Goal: Information Seeking & Learning: Understand process/instructions

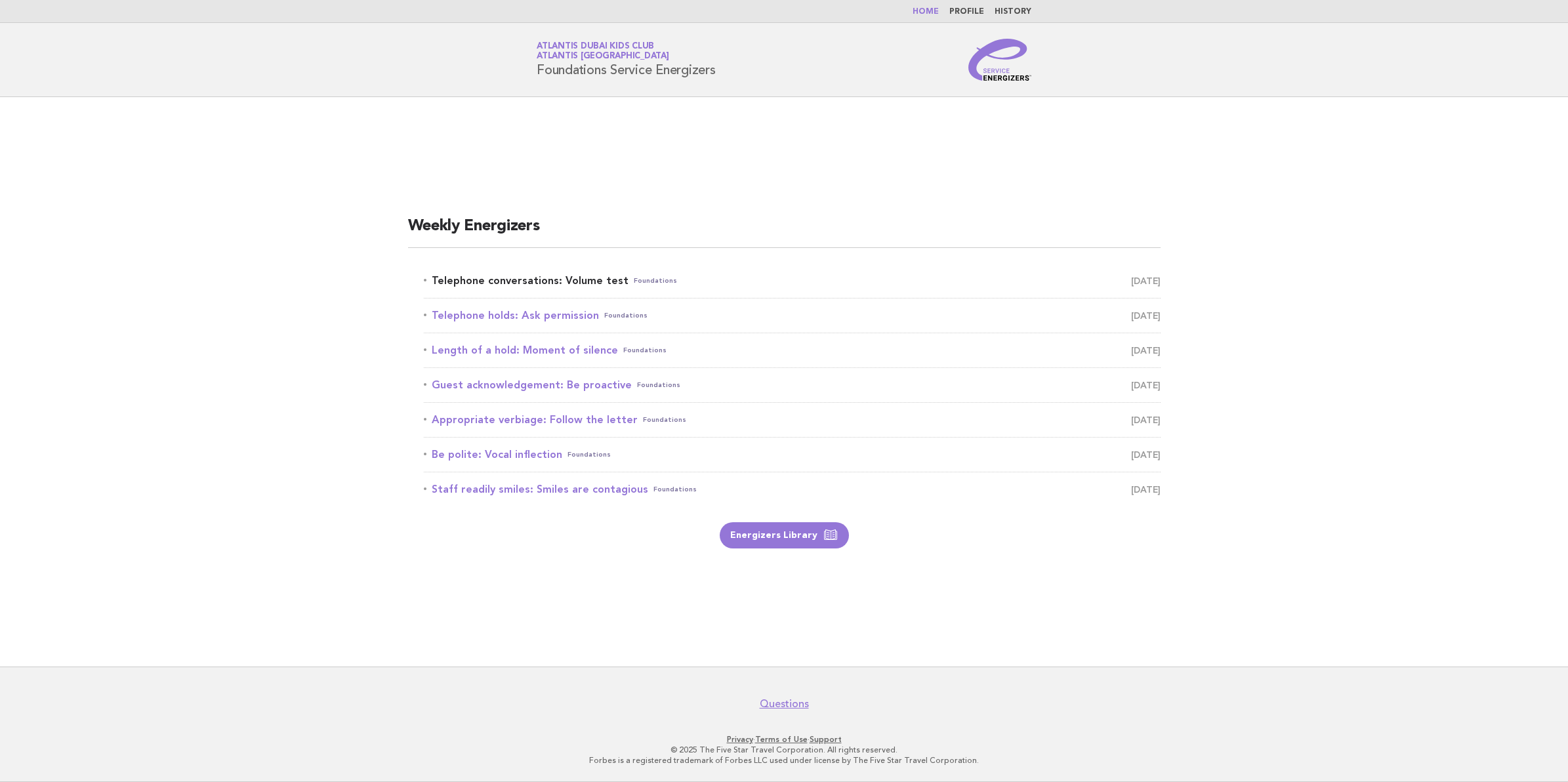
click at [570, 278] on link "Telephone conversations: Volume test Foundations [DATE]" at bounding box center [792, 281] width 737 height 18
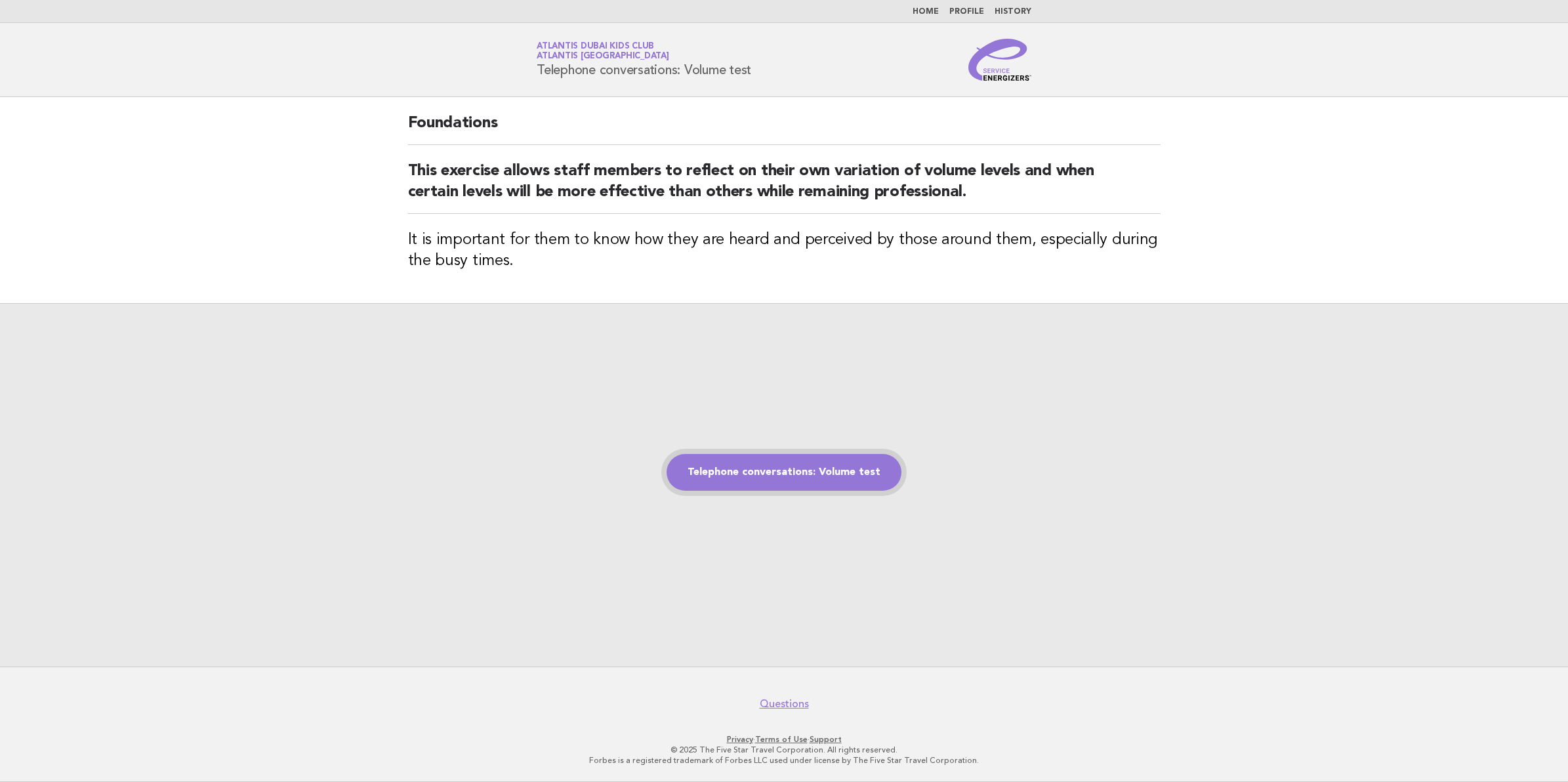
click at [850, 477] on link "Telephone conversations: Volume test" at bounding box center [784, 472] width 235 height 36
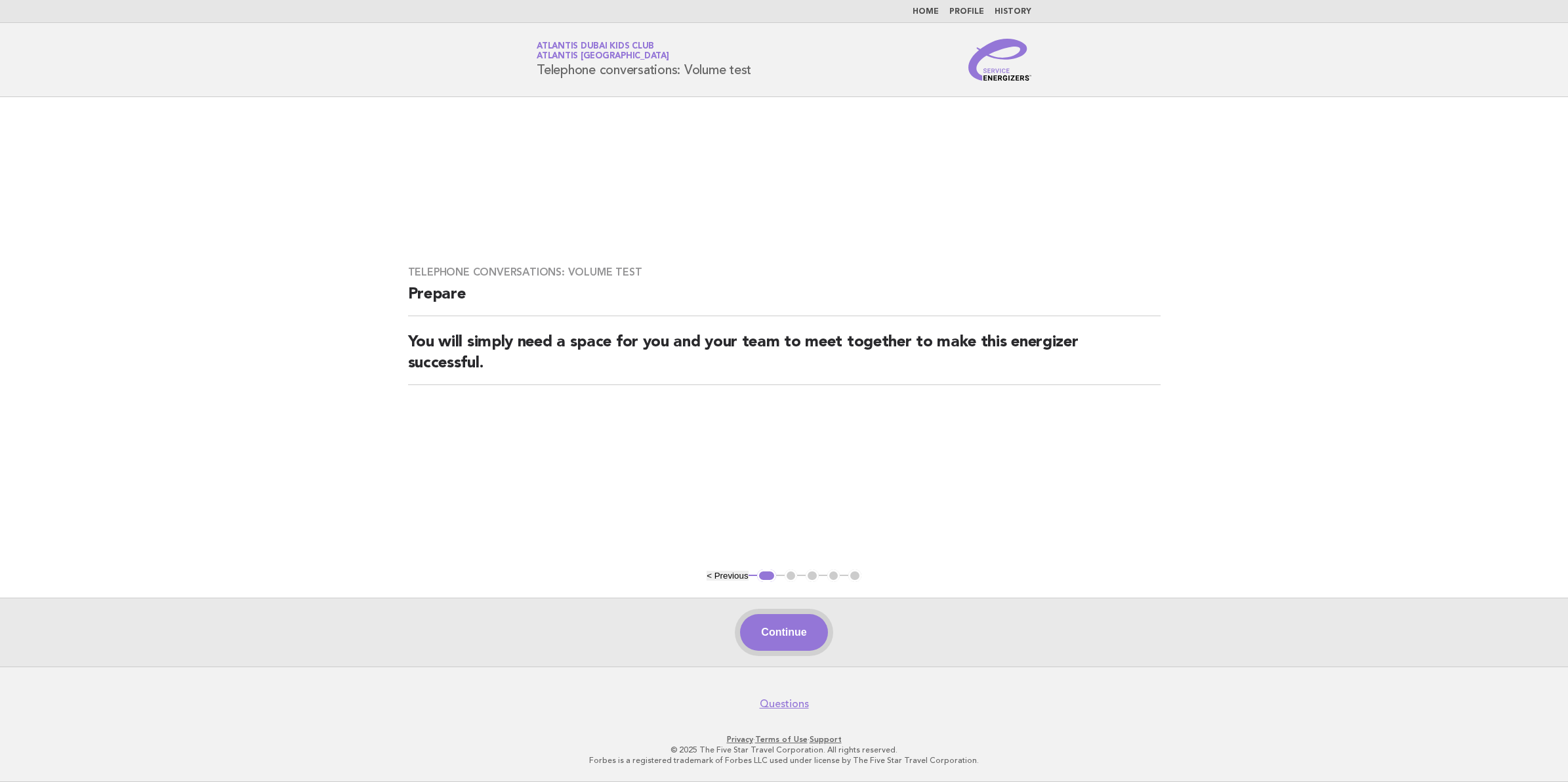
click at [777, 617] on button "Continue" at bounding box center [784, 632] width 87 height 36
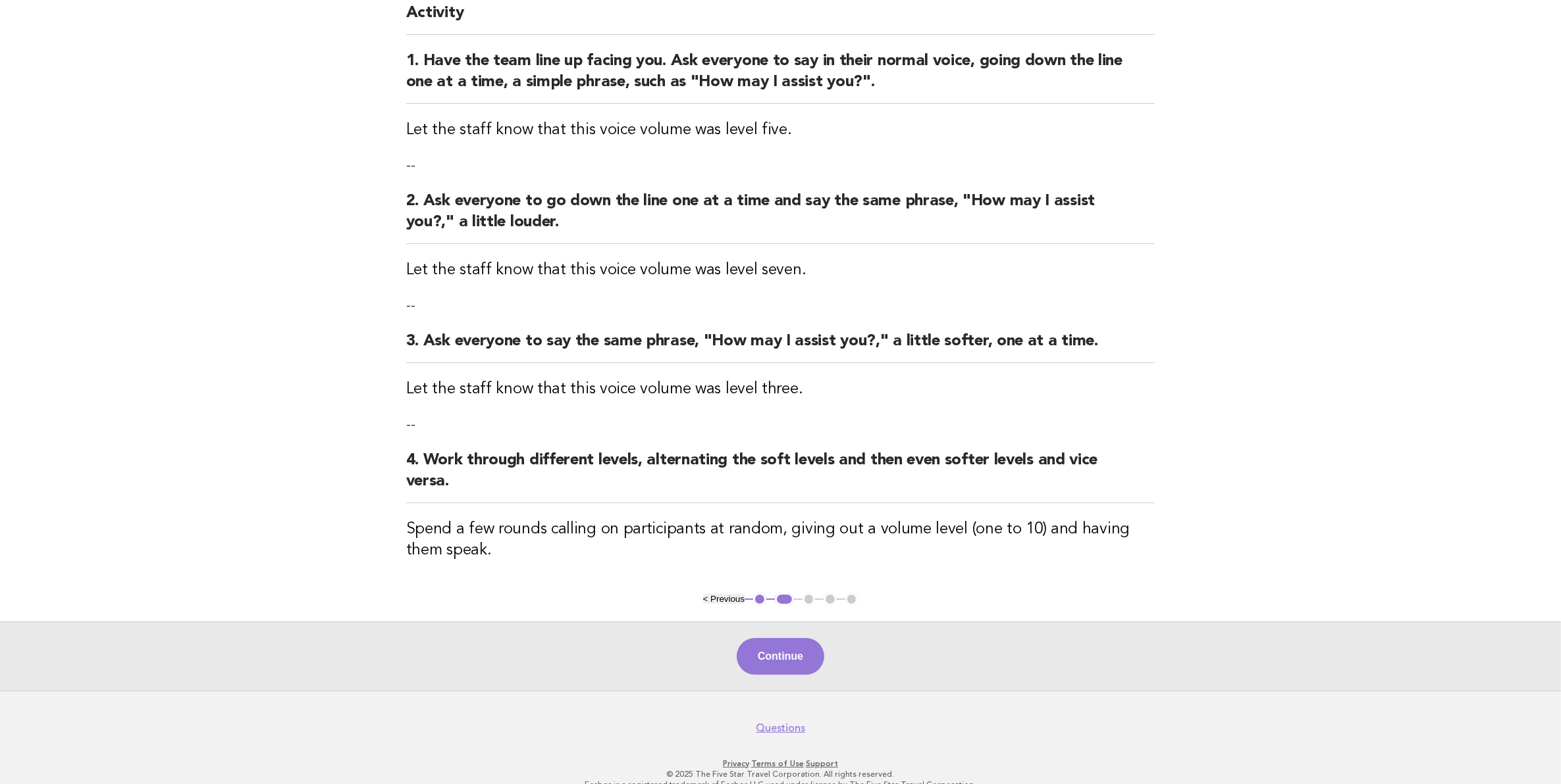
scroll to position [151, 0]
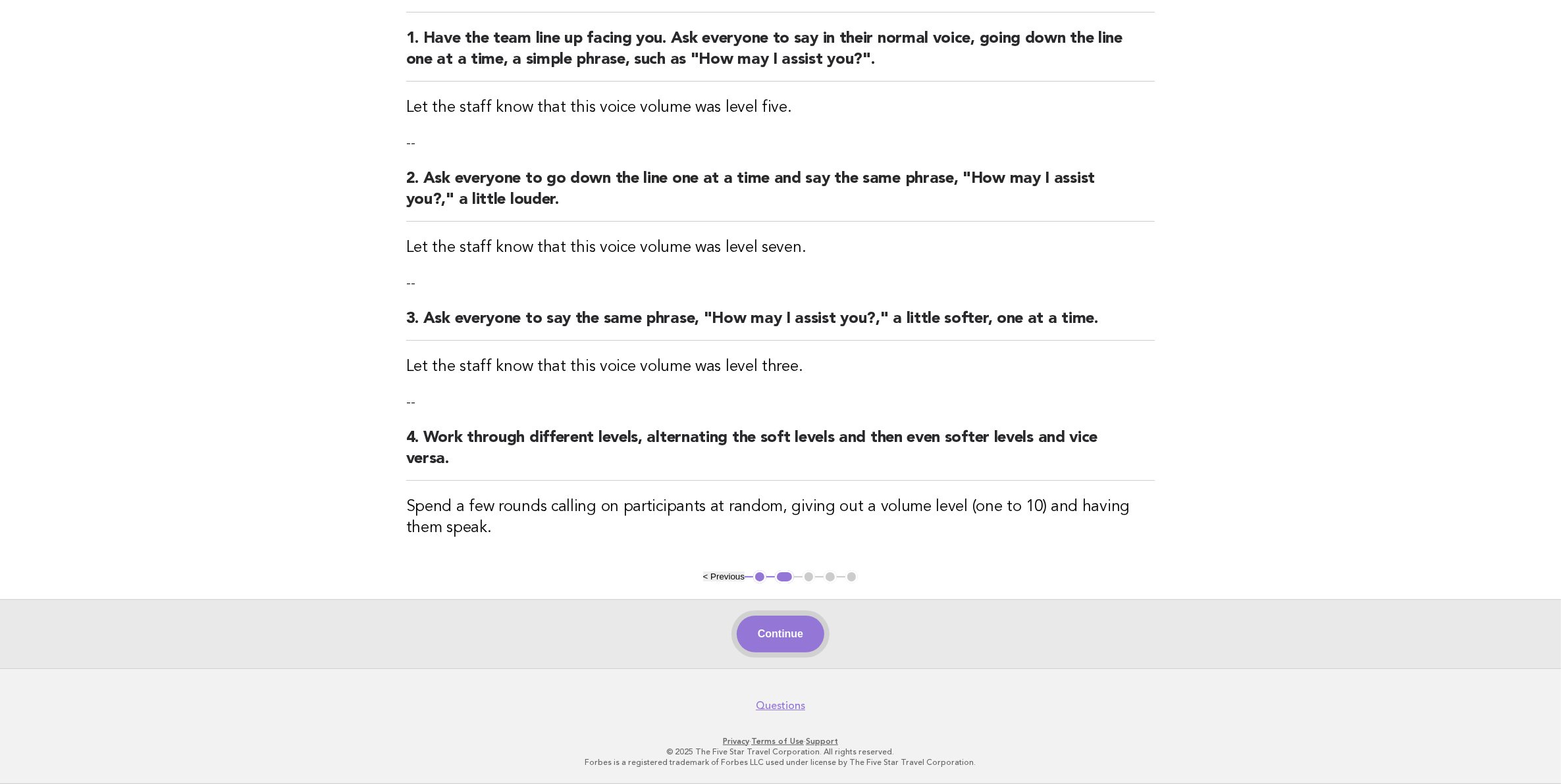
click at [790, 640] on button "Continue" at bounding box center [780, 634] width 88 height 36
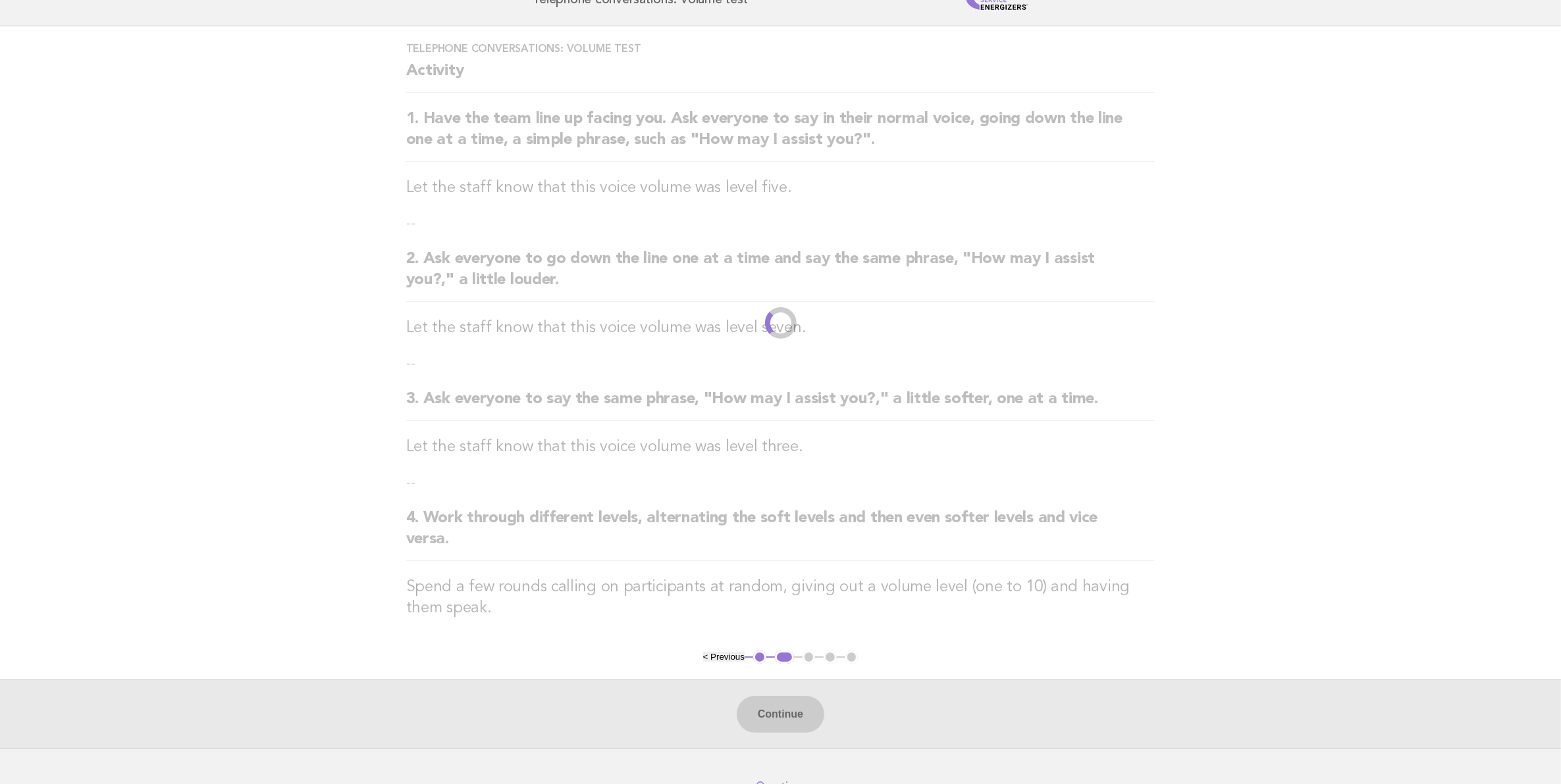
scroll to position [0, 0]
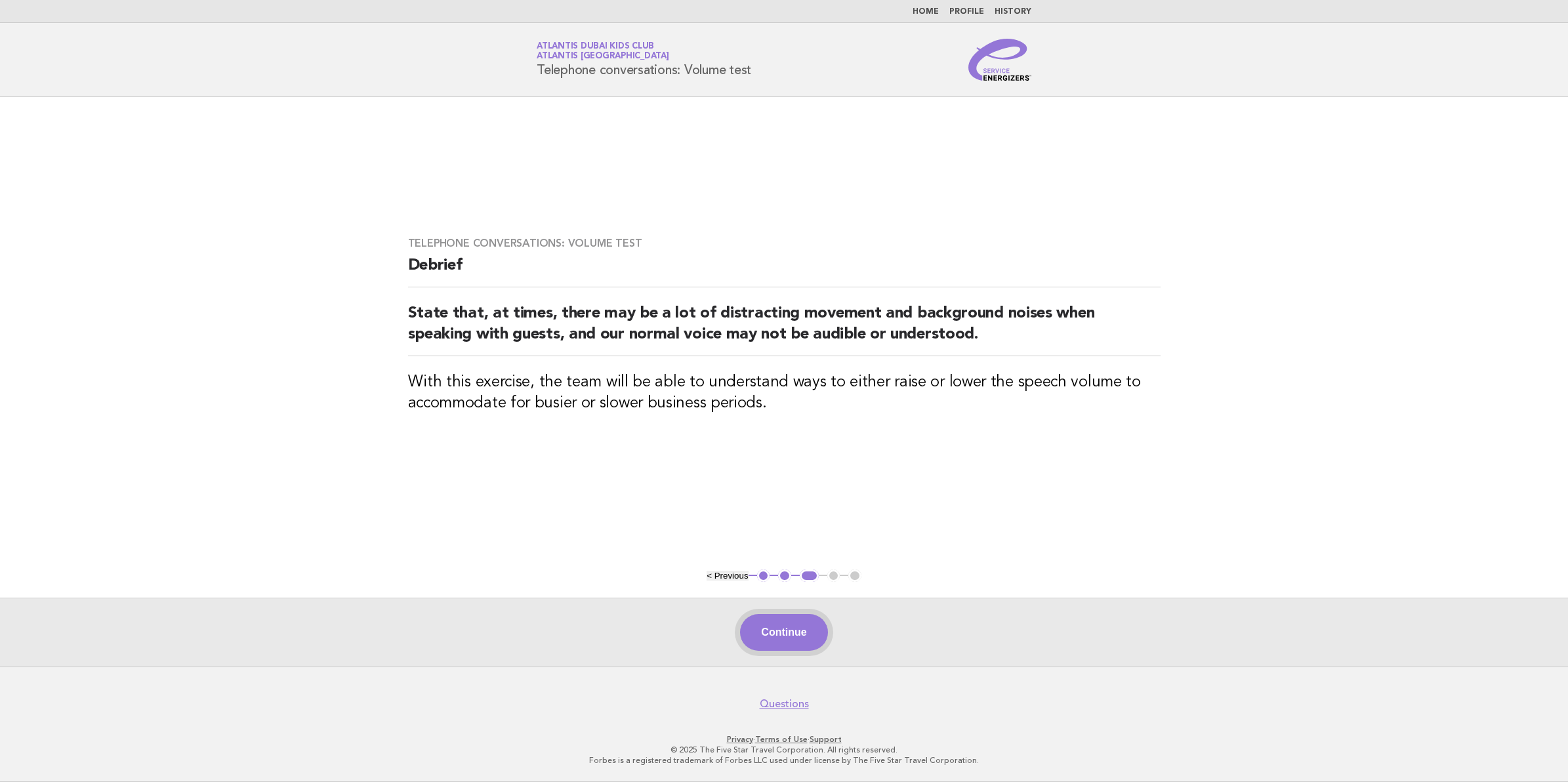
click at [765, 637] on button "Continue" at bounding box center [784, 632] width 87 height 36
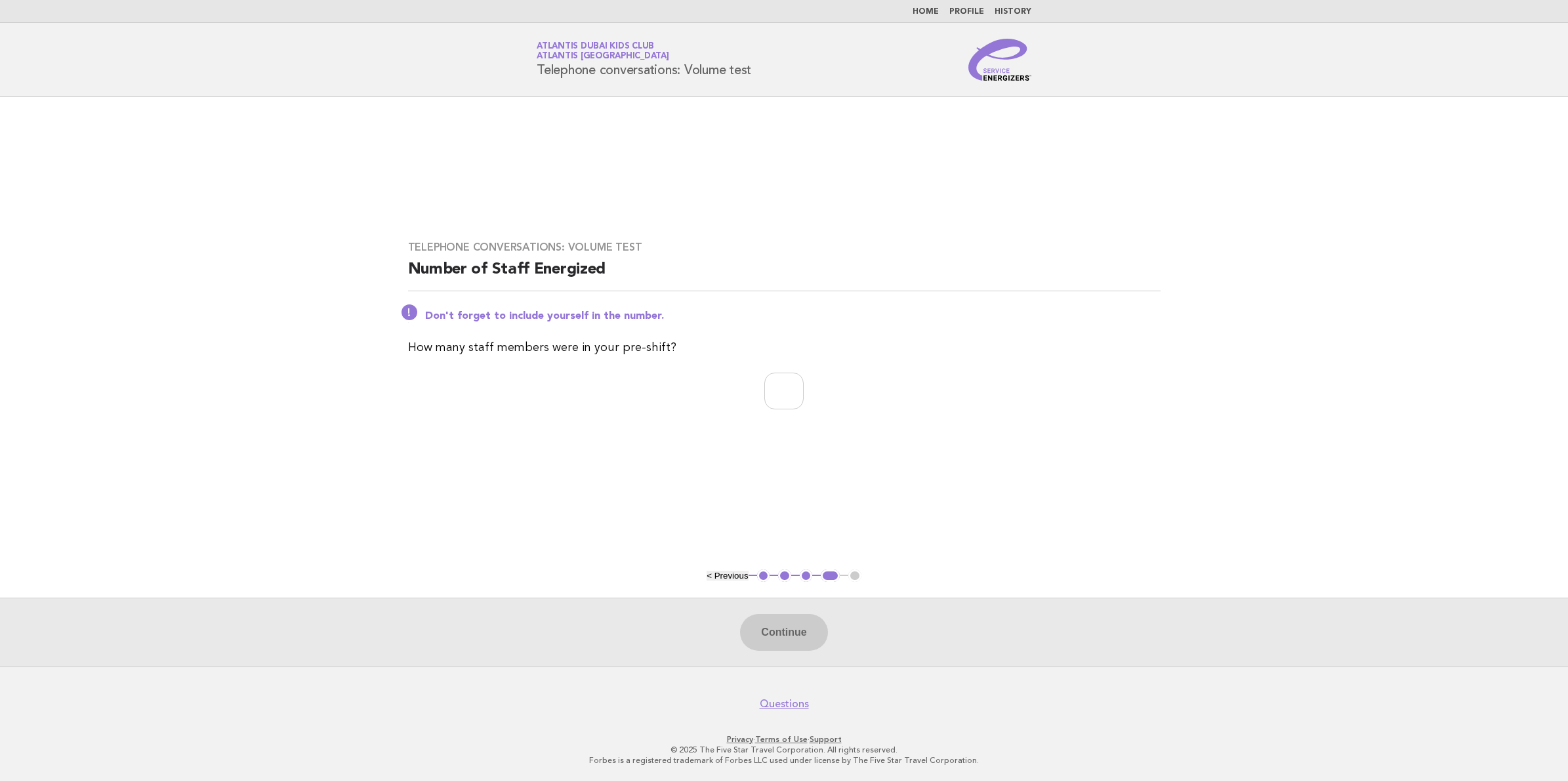
click at [741, 565] on main "Telephone conversations: Volume test Number of Staff Energized Don't forget to …" at bounding box center [784, 382] width 1568 height 570
click at [739, 574] on button "< Previous" at bounding box center [727, 575] width 42 height 10
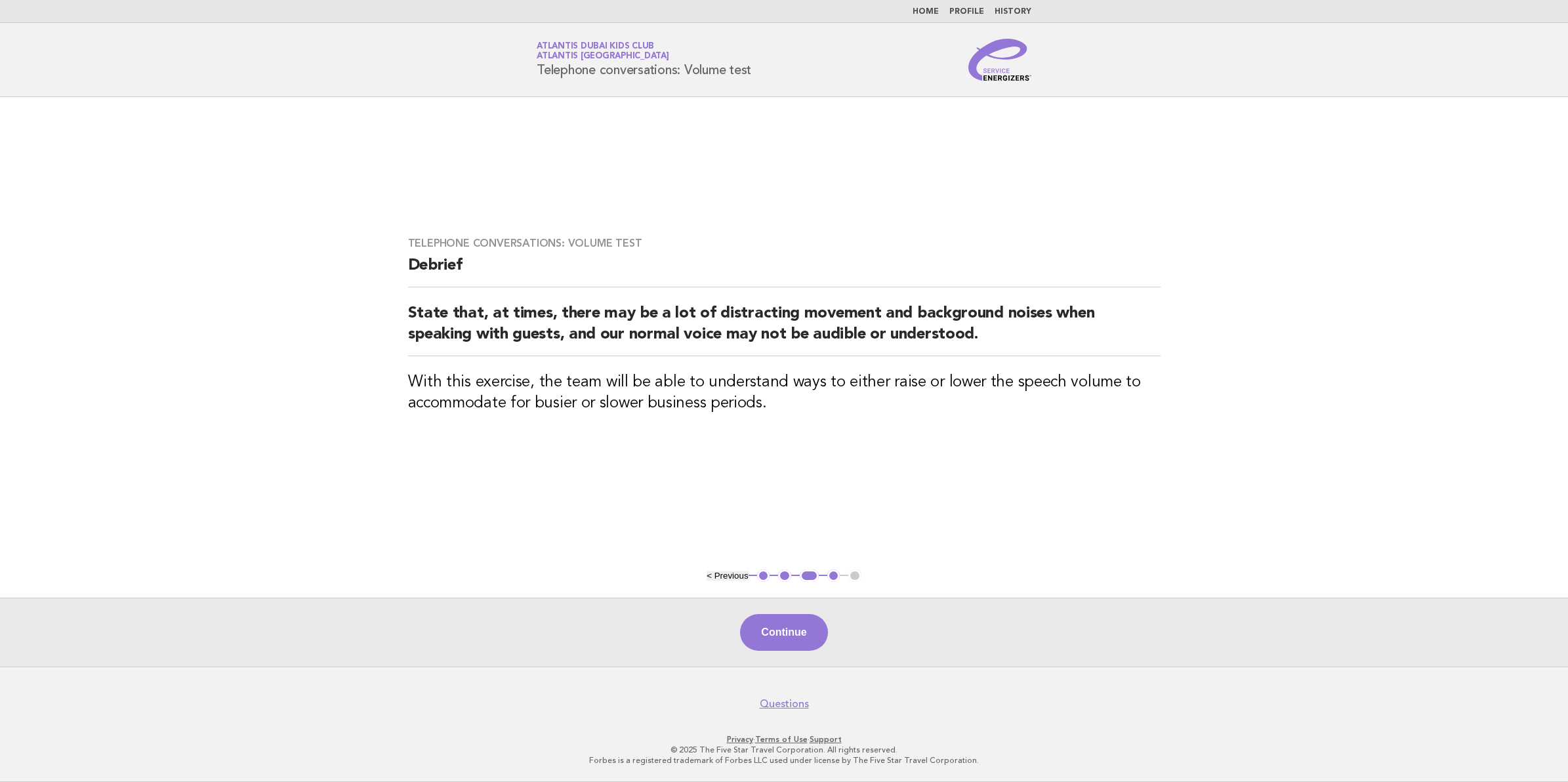
click at [739, 574] on button "< Previous" at bounding box center [727, 575] width 42 height 10
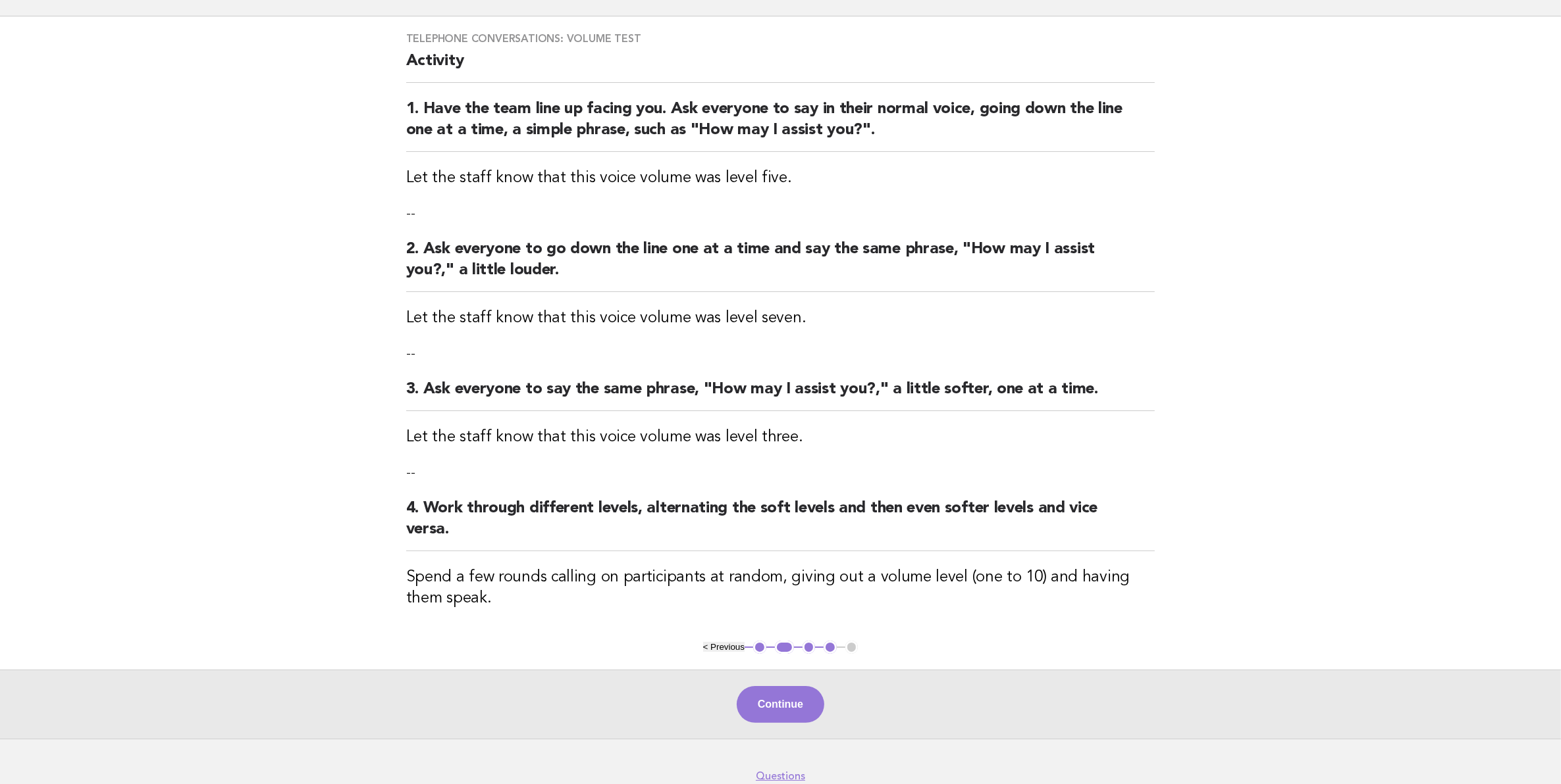
scroll to position [82, 0]
click at [810, 699] on button "Continue" at bounding box center [780, 703] width 88 height 36
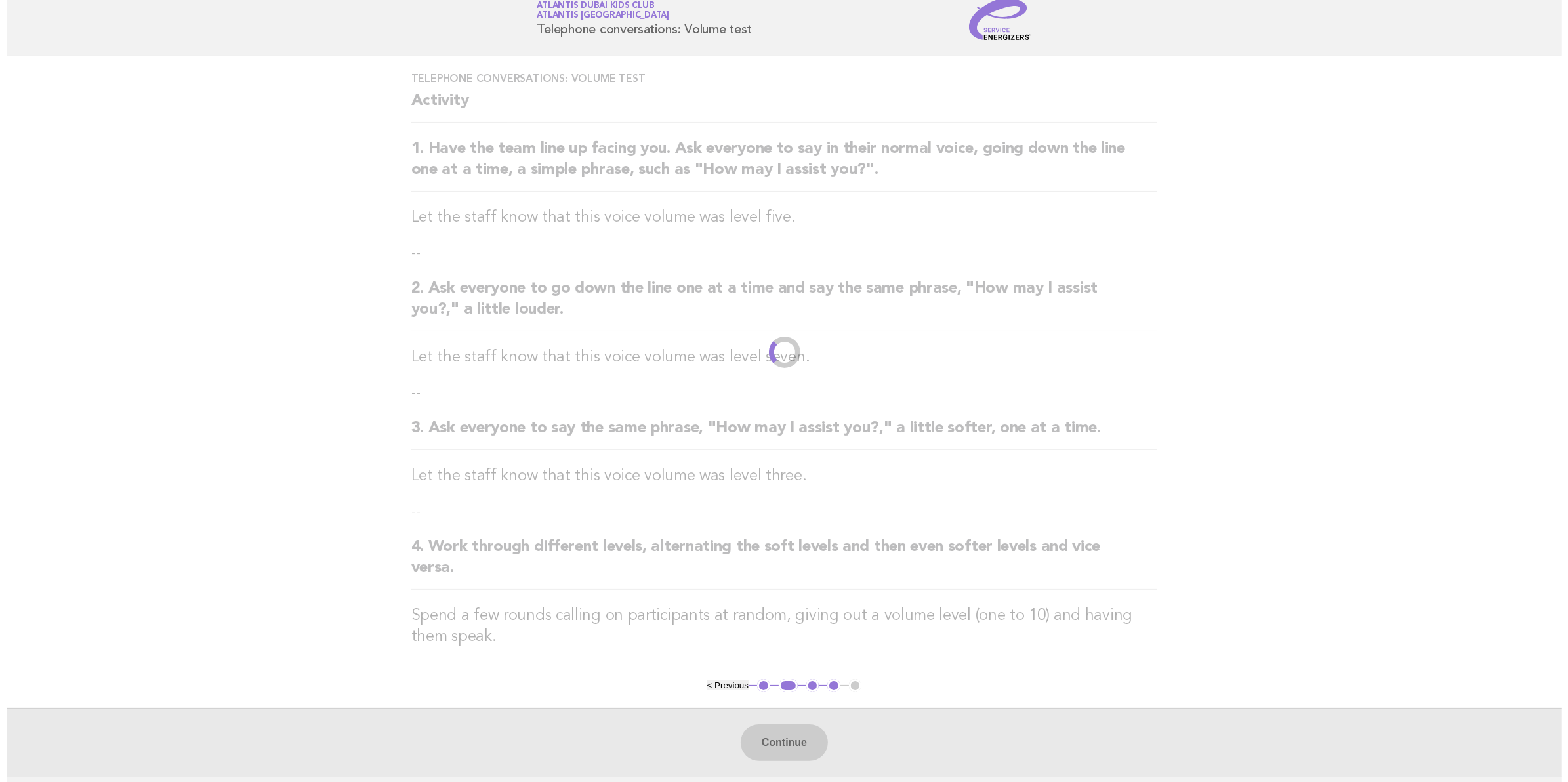
scroll to position [0, 0]
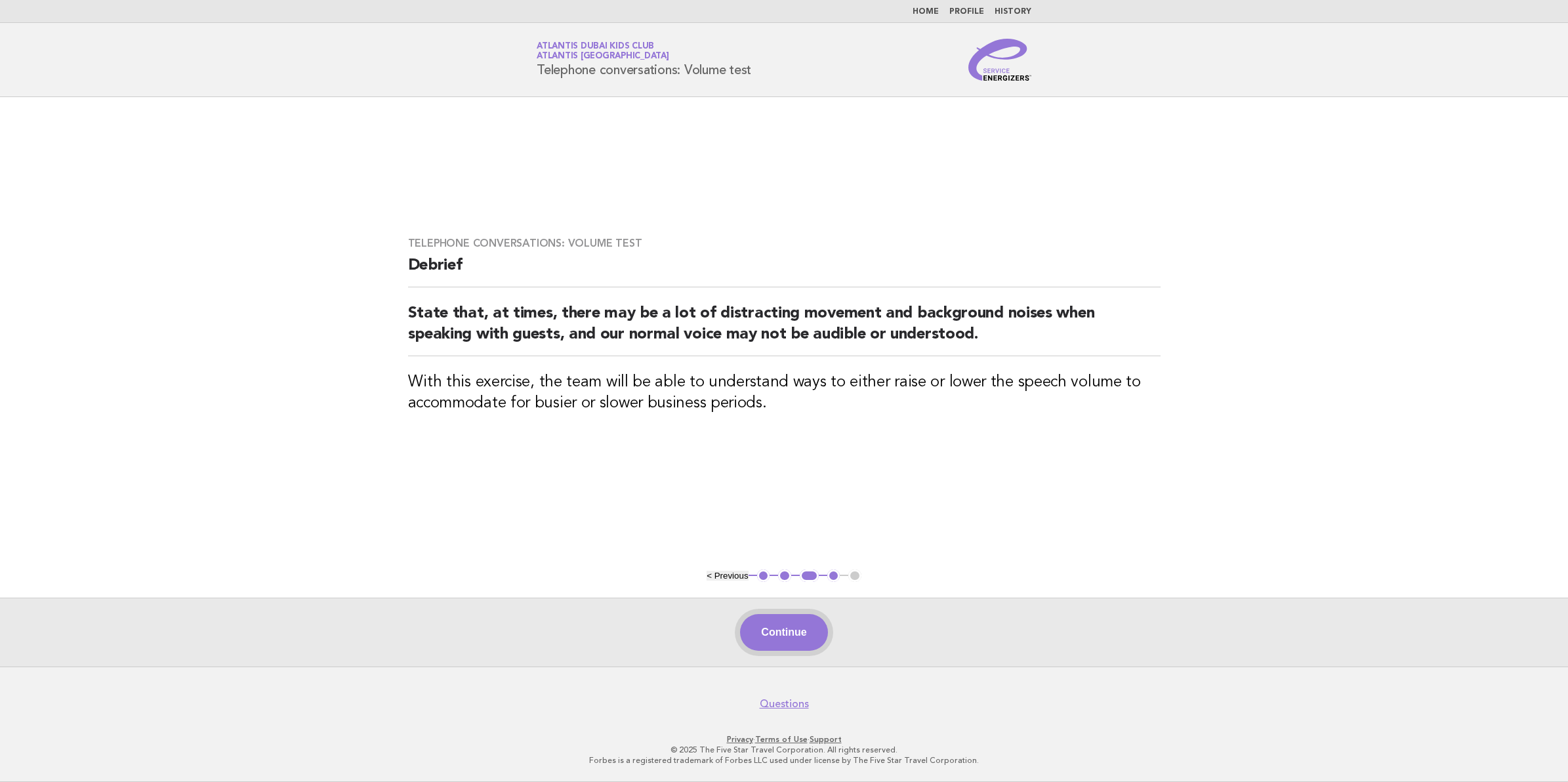
click at [782, 647] on button "Continue" at bounding box center [784, 632] width 87 height 36
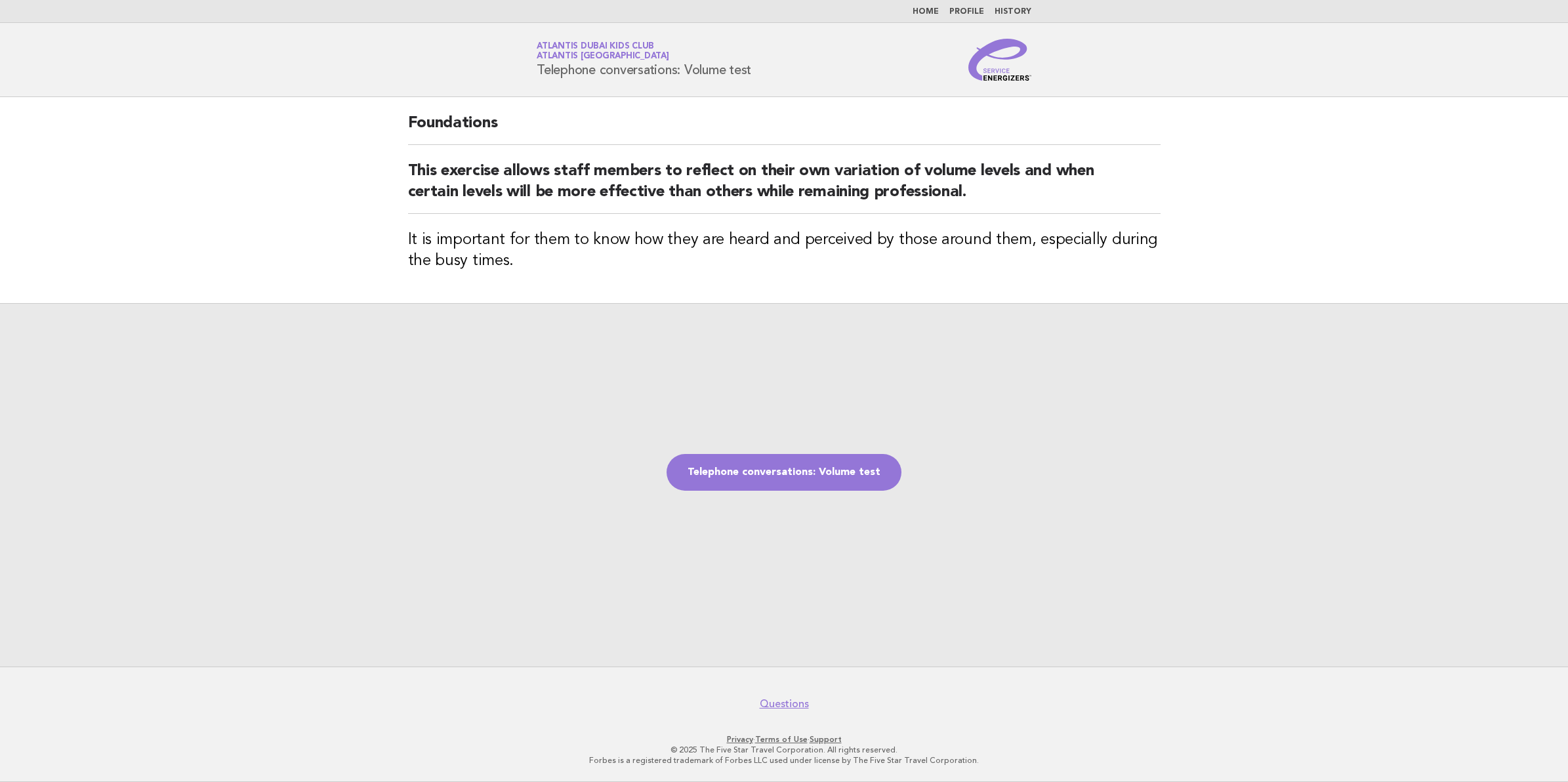
click at [1029, 404] on div "Telephone conversations: Volume test" at bounding box center [784, 485] width 1568 height 364
drag, startPoint x: 768, startPoint y: 61, endPoint x: 589, endPoint y: 61, distance: 179.0
click at [589, 61] on div "Service Energizers Atlantis Dubai Kids Club Atlantis [GEOGRAPHIC_DATA] Telephon…" at bounding box center [784, 60] width 532 height 42
drag, startPoint x: 589, startPoint y: 61, endPoint x: 755, endPoint y: 82, distance: 167.3
click at [755, 84] on header "Service Energizers Atlantis Dubai Kids Club Atlantis [GEOGRAPHIC_DATA] Telephon…" at bounding box center [784, 61] width 1568 height 74
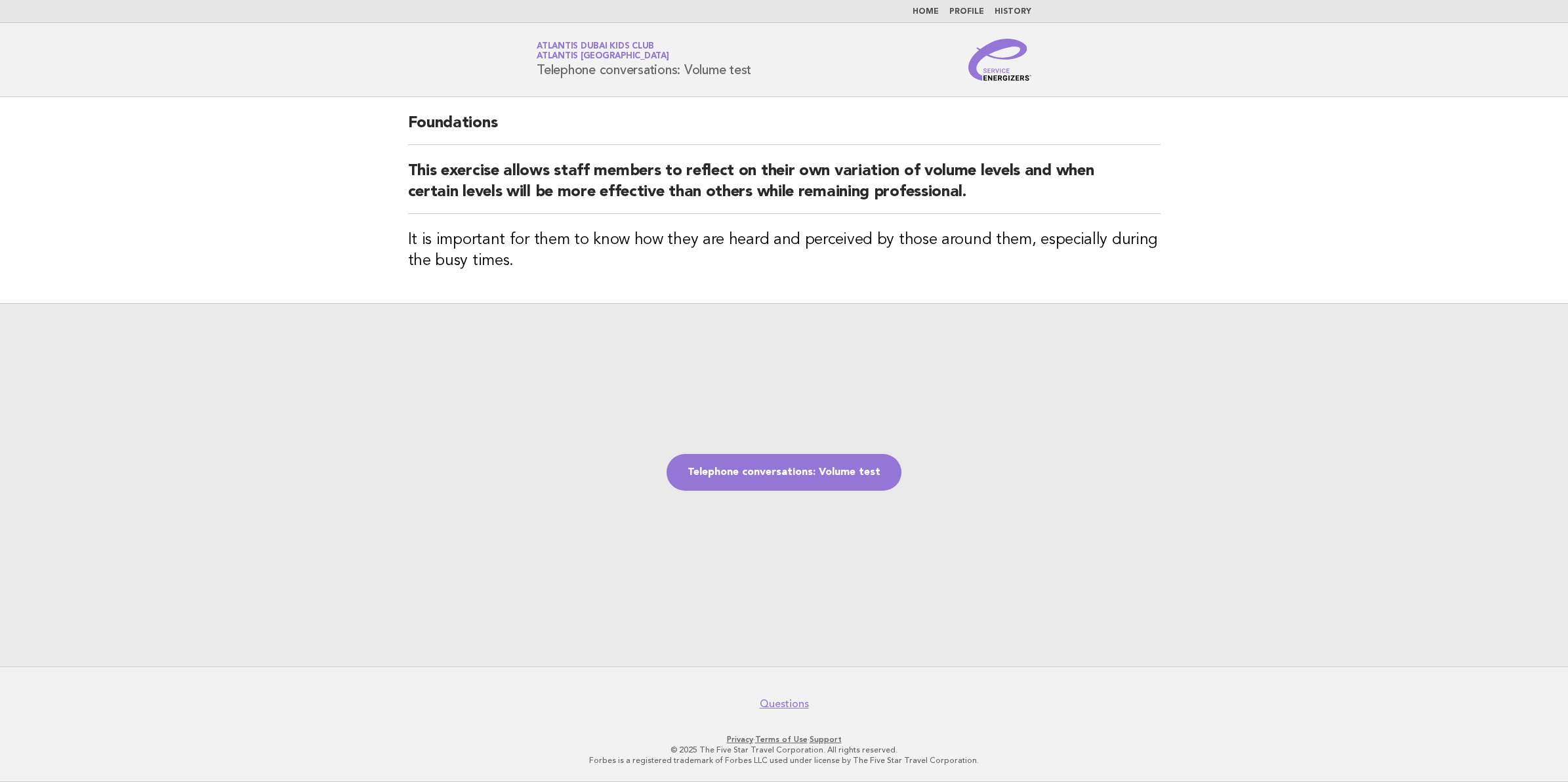
drag, startPoint x: 656, startPoint y: 72, endPoint x: 530, endPoint y: 88, distance: 127.0
click at [530, 88] on header "Service Energizers Atlantis Dubai Kids Club Atlantis [GEOGRAPHIC_DATA] Telephon…" at bounding box center [784, 61] width 1568 height 74
copy h1 "Telephone conversations: Volume test"
